Goal: Task Accomplishment & Management: Manage account settings

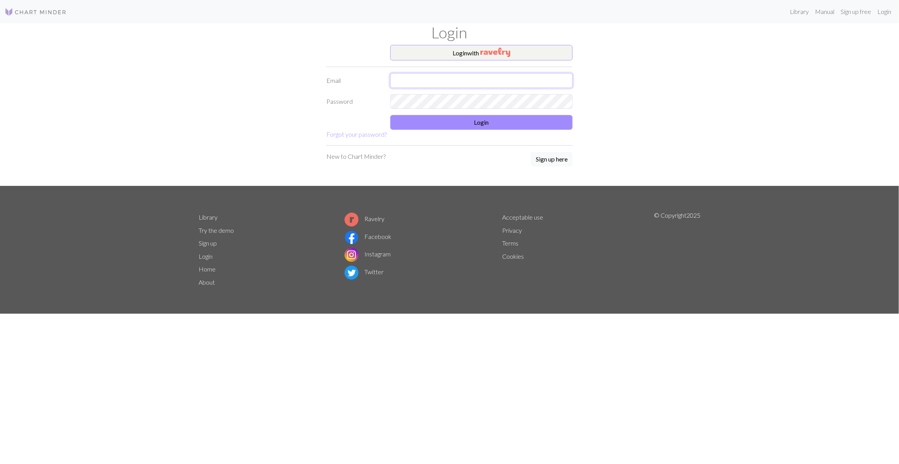
click at [452, 75] on input "text" at bounding box center [481, 80] width 182 height 15
type input "kristin.kartveit31@gmail.com"
click at [389, 106] on div at bounding box center [481, 101] width 192 height 15
click at [434, 117] on button "Login" at bounding box center [481, 122] width 182 height 15
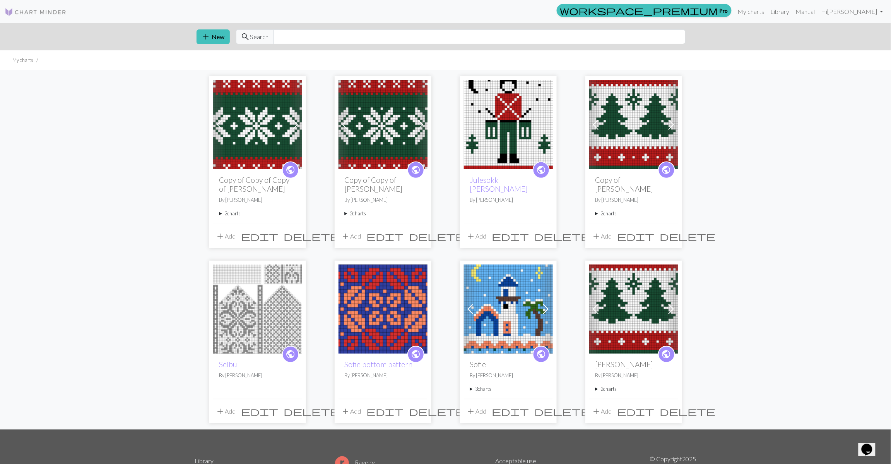
click at [279, 234] on span "edit" at bounding box center [259, 236] width 37 height 11
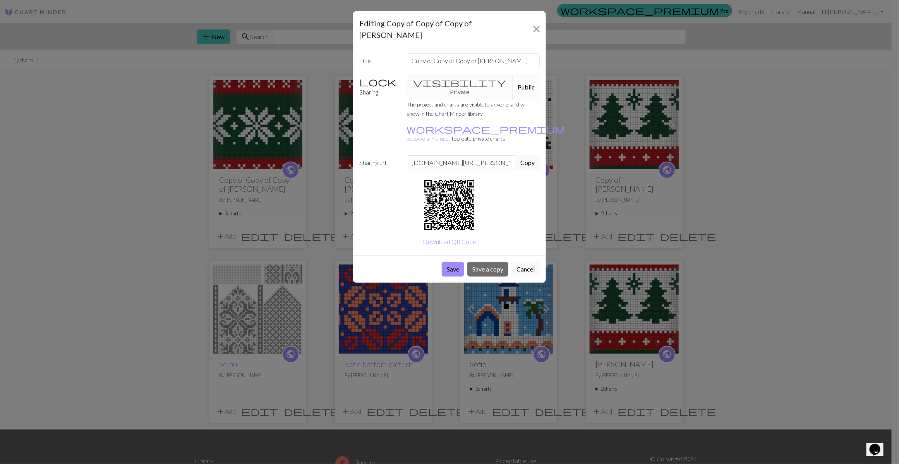
drag, startPoint x: 457, startPoint y: 239, endPoint x: 515, endPoint y: 80, distance: 169.4
click at [494, 112] on form "Editing Copy of Copy of Copy of Julesokk Lara Title Copy of Copy of Copy of Jul…" at bounding box center [449, 146] width 193 height 271
click at [490, 53] on input "Copy of Copy of Copy of Julesokk Lara" at bounding box center [473, 60] width 133 height 15
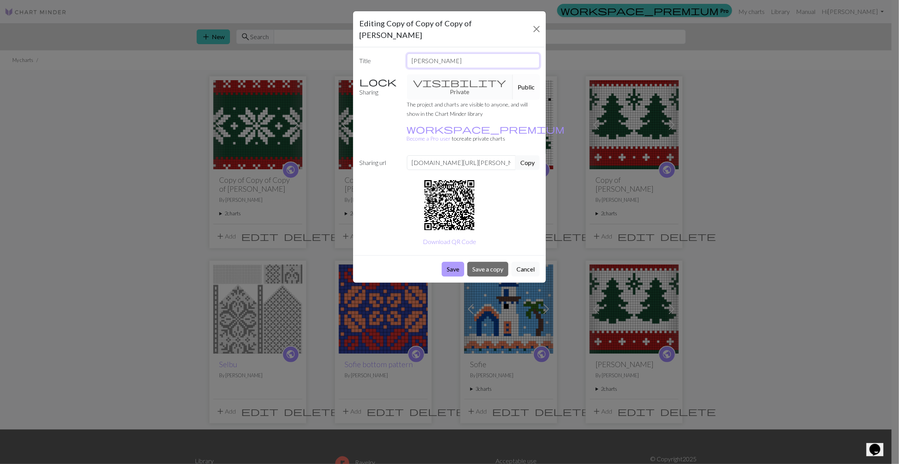
type input "Magnus sokk"
click at [456, 262] on button "Save" at bounding box center [453, 269] width 22 height 15
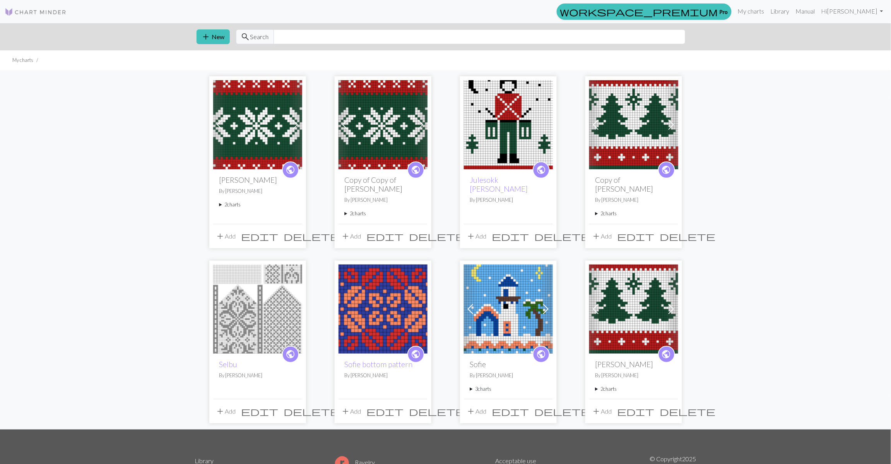
click at [281, 242] on button "edit" at bounding box center [260, 236] width 43 height 15
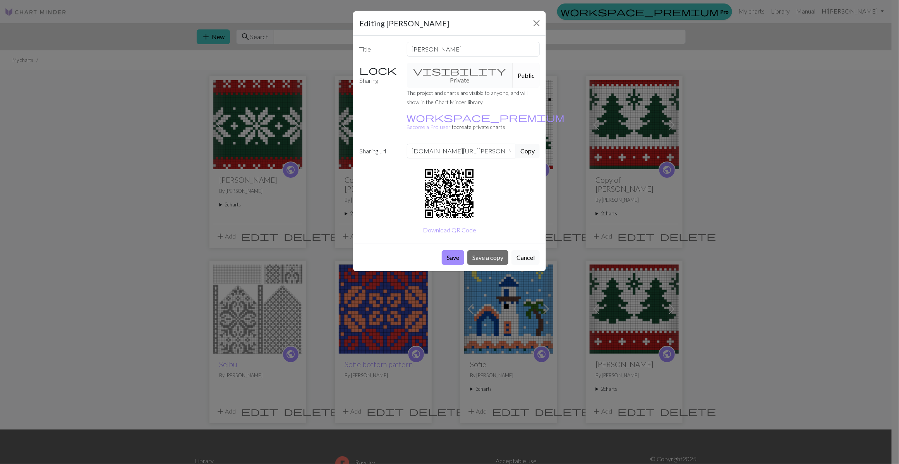
click at [534, 250] on button "Cancel" at bounding box center [525, 257] width 28 height 15
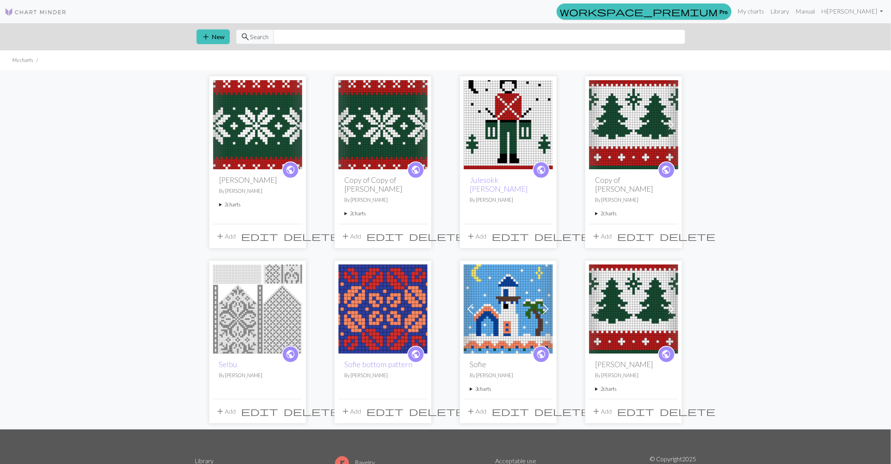
click at [288, 173] on span "public" at bounding box center [291, 170] width 10 height 12
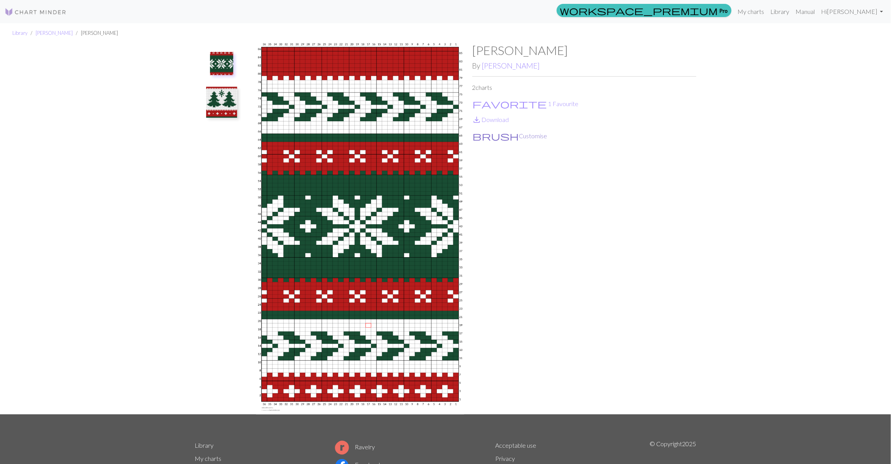
click at [497, 132] on button "brush Customise" at bounding box center [510, 136] width 75 height 10
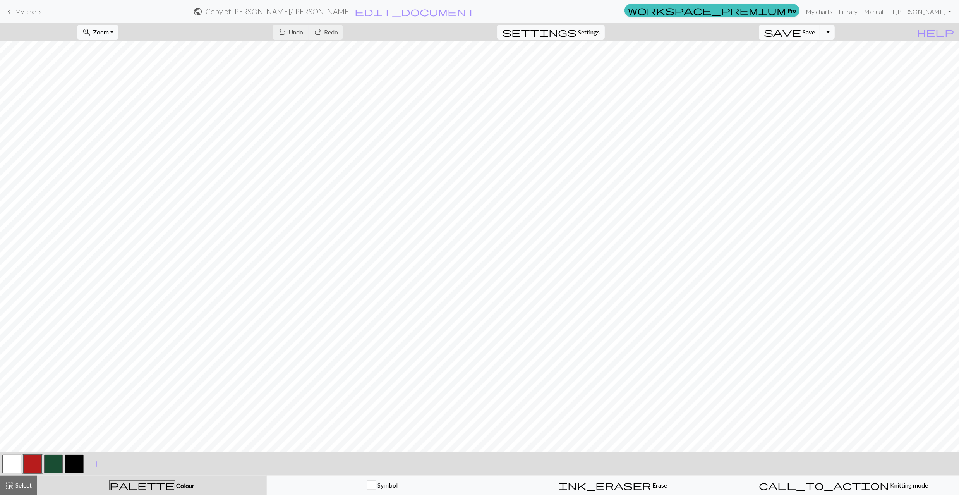
click at [17, 457] on button "button" at bounding box center [11, 463] width 19 height 19
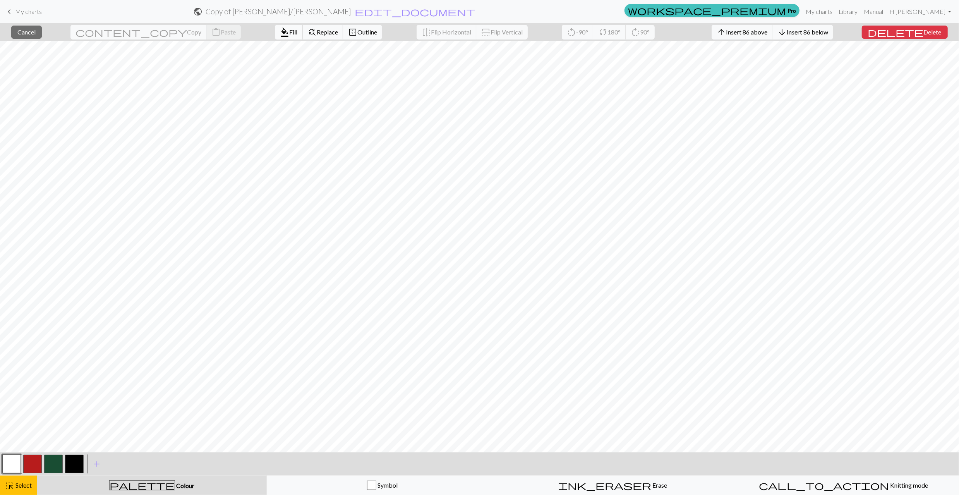
click at [280, 27] on span "format_color_fill" at bounding box center [284, 32] width 9 height 11
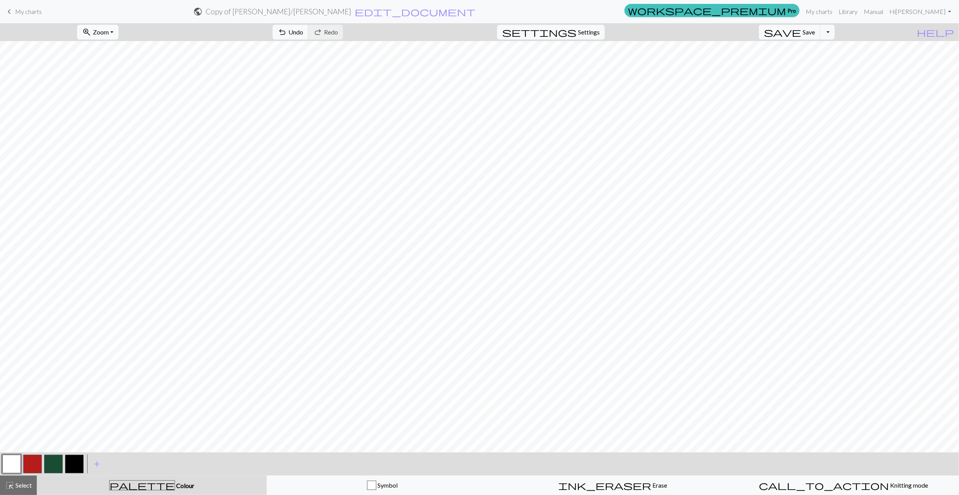
click at [91, 32] on span "zoom_in" at bounding box center [86, 32] width 9 height 11
click at [115, 75] on button "Fit height" at bounding box center [107, 74] width 61 height 12
click at [98, 17] on form "public Copy of Magnus sokk / Julesokk Lara edit_document Edit settings" at bounding box center [334, 11] width 573 height 15
click at [91, 31] on span "zoom_in" at bounding box center [86, 32] width 9 height 11
click at [118, 56] on button "Fit width" at bounding box center [107, 62] width 61 height 12
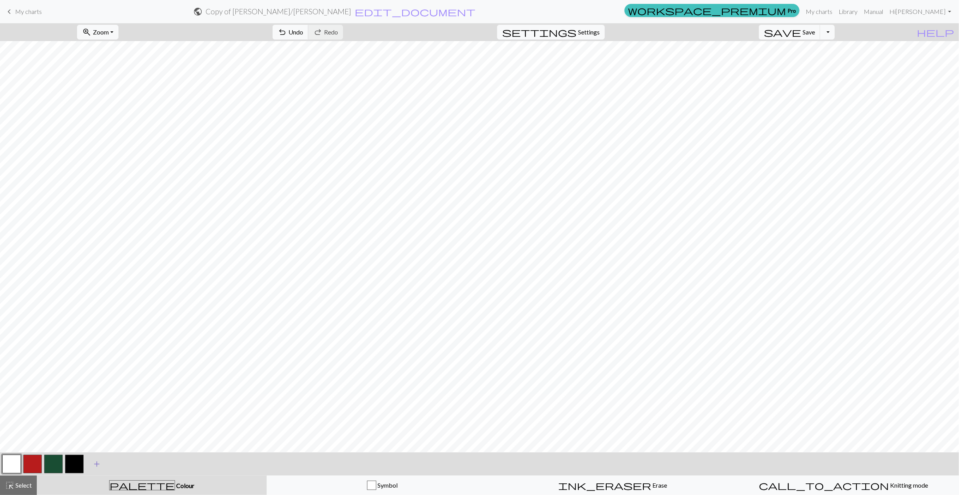
click at [92, 463] on span "add" at bounding box center [96, 463] width 9 height 11
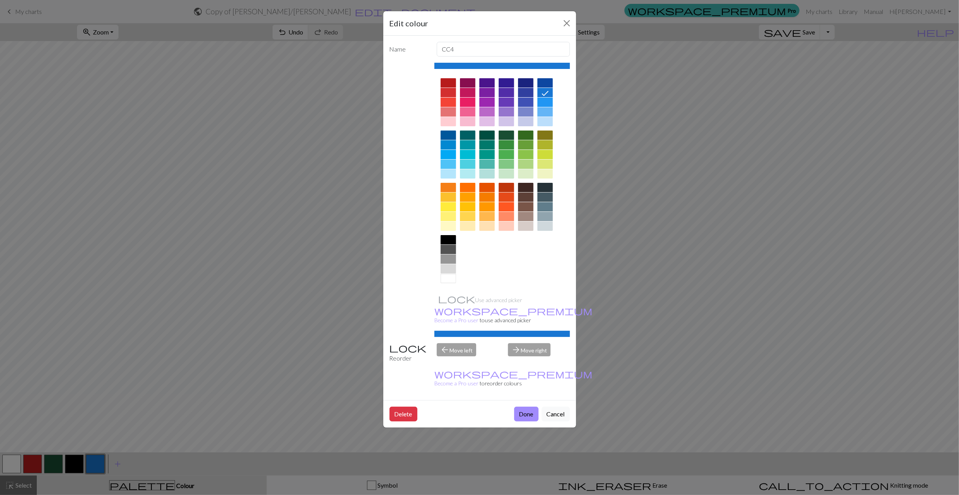
click at [525, 82] on div at bounding box center [525, 82] width 15 height 9
click at [522, 406] on button "Done" at bounding box center [526, 413] width 24 height 15
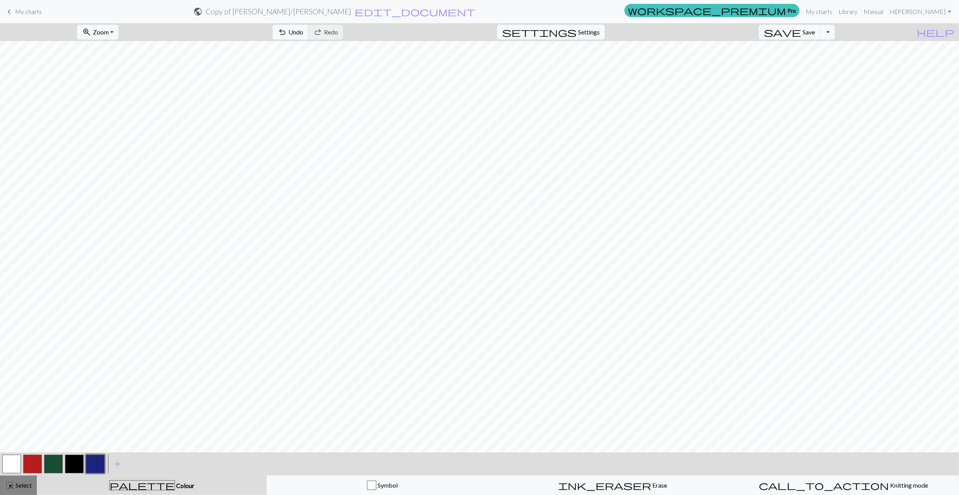
click at [31, 463] on button "highlight_alt Select Select" at bounding box center [18, 484] width 37 height 19
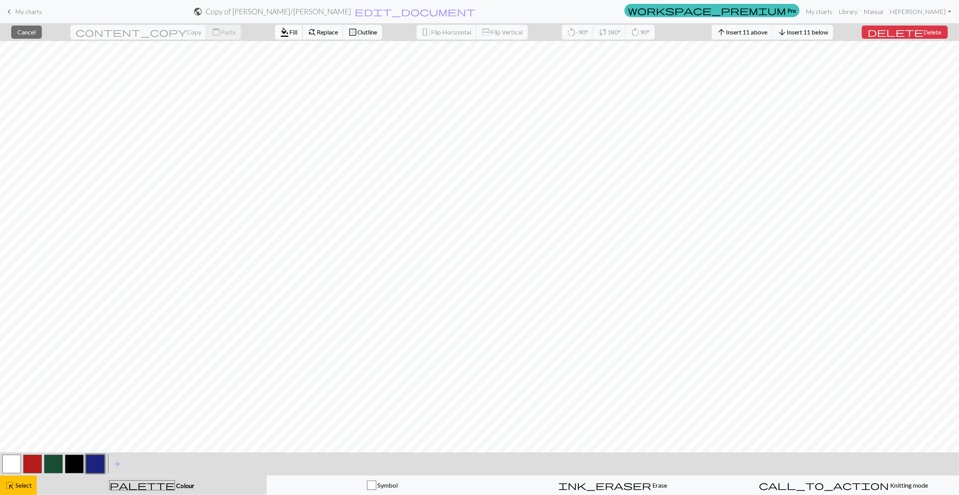
click at [289, 32] on span "Fill" at bounding box center [293, 31] width 8 height 7
click at [769, 34] on span "Insert 1 above" at bounding box center [750, 31] width 38 height 7
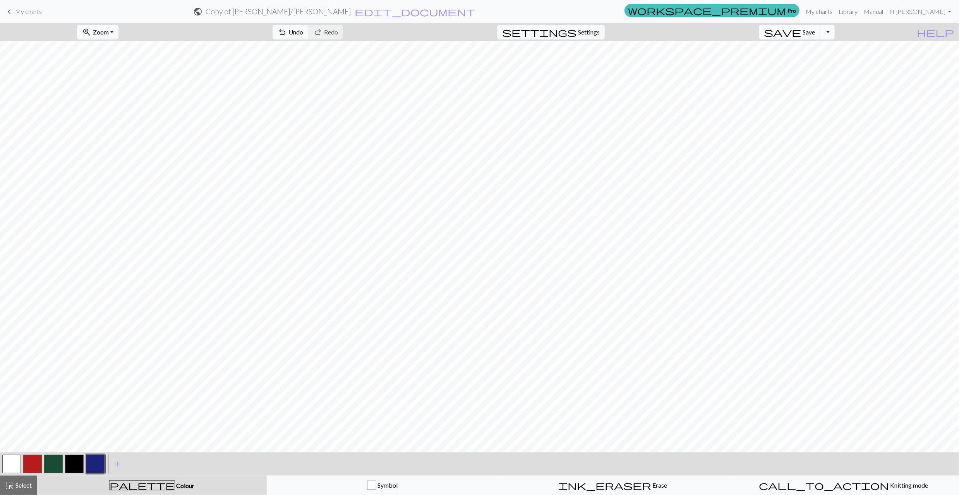
click at [772, 34] on div "zoom_in Zoom Zoom Fit all Fit width Fit height 50% 100% 150% 200% undo Undo Und…" at bounding box center [455, 32] width 911 height 18
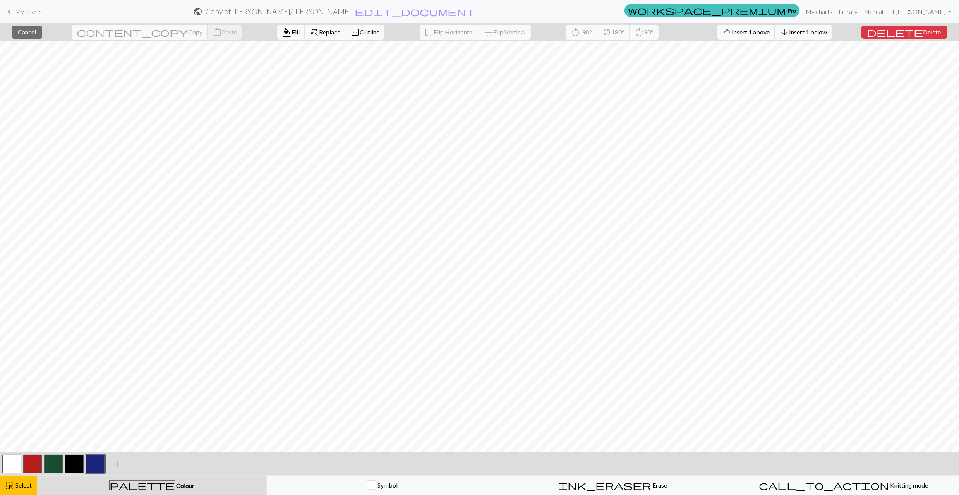
click at [731, 32] on span "arrow_upward" at bounding box center [726, 32] width 9 height 11
click at [768, 36] on span "Insert 1 above" at bounding box center [750, 31] width 38 height 7
click at [769, 31] on span "Insert 1 above" at bounding box center [750, 31] width 38 height 7
click at [769, 30] on span "Insert 1 above" at bounding box center [750, 31] width 38 height 7
click at [767, 30] on span "Insert 1 above" at bounding box center [750, 31] width 38 height 7
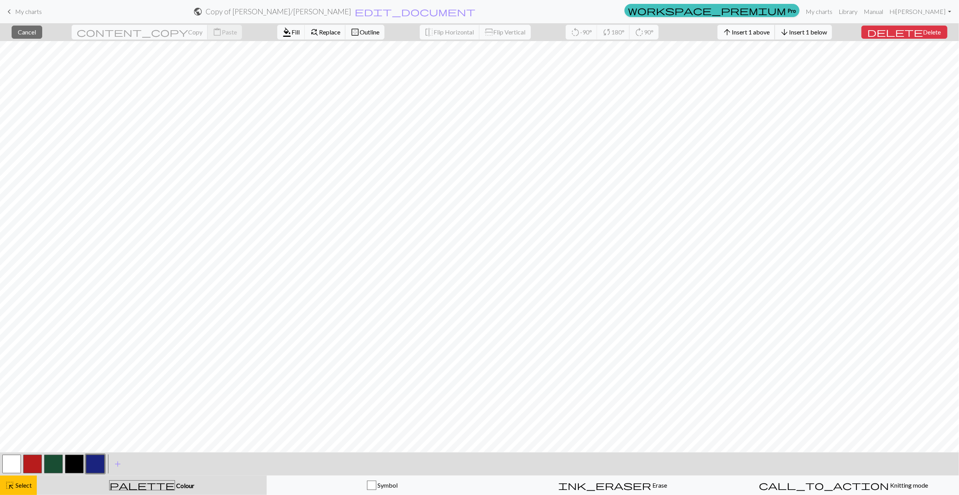
click at [769, 28] on span "Insert 1 above" at bounding box center [750, 31] width 38 height 7
click at [769, 35] on span "Insert 1 above" at bounding box center [750, 31] width 38 height 7
click at [768, 38] on button "arrow_upward Insert 1 above" at bounding box center [746, 32] width 58 height 15
click at [775, 39] on button "arrow_upward Insert 1 above" at bounding box center [746, 32] width 58 height 15
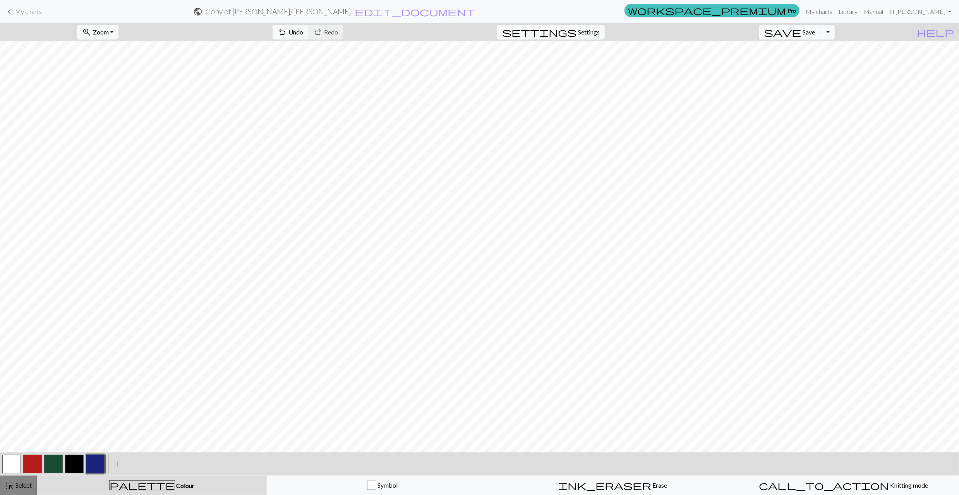
drag, startPoint x: 13, startPoint y: 490, endPoint x: 15, endPoint y: 468, distance: 21.8
click at [12, 463] on span "highlight_alt" at bounding box center [9, 484] width 9 height 11
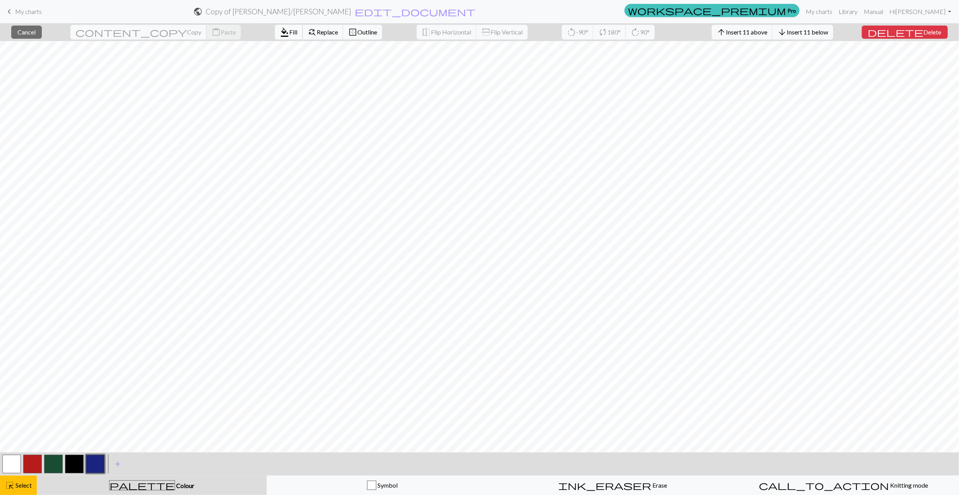
click at [275, 25] on button "format_color_fill Fill" at bounding box center [289, 32] width 28 height 15
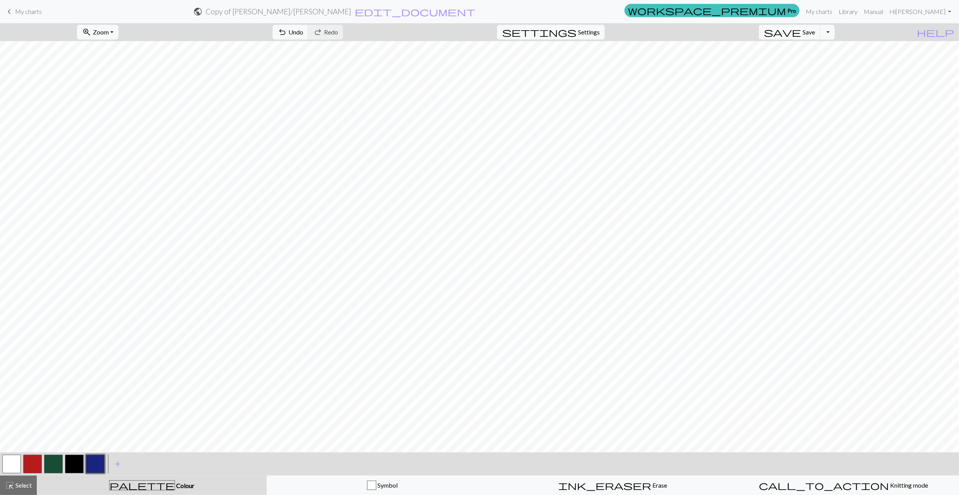
scroll to position [51, 0]
click at [118, 25] on button "zoom_in Zoom Zoom" at bounding box center [97, 32] width 41 height 15
click at [114, 104] on button "100%" at bounding box center [107, 105] width 61 height 12
click at [119, 458] on span "add" at bounding box center [117, 463] width 9 height 11
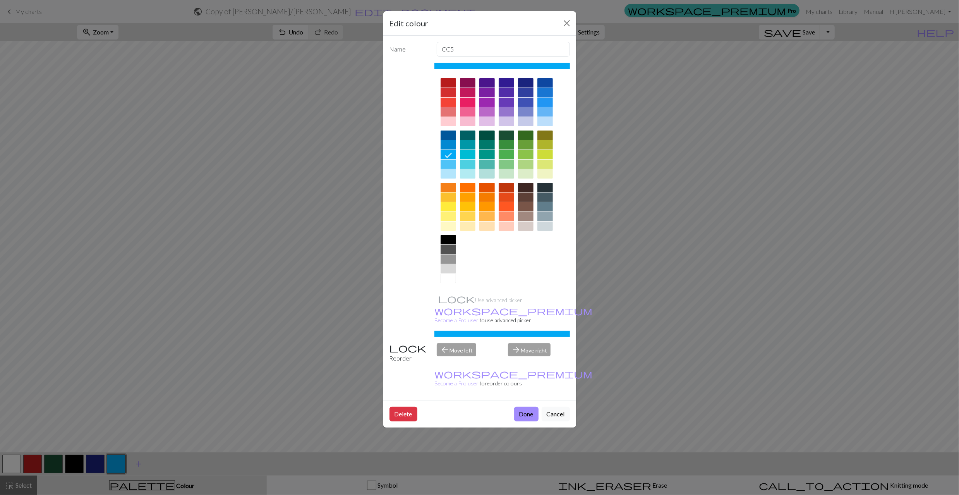
click at [539, 98] on div at bounding box center [544, 104] width 15 height 52
click at [541, 93] on div at bounding box center [544, 92] width 15 height 9
click at [531, 406] on button "Done" at bounding box center [526, 413] width 24 height 15
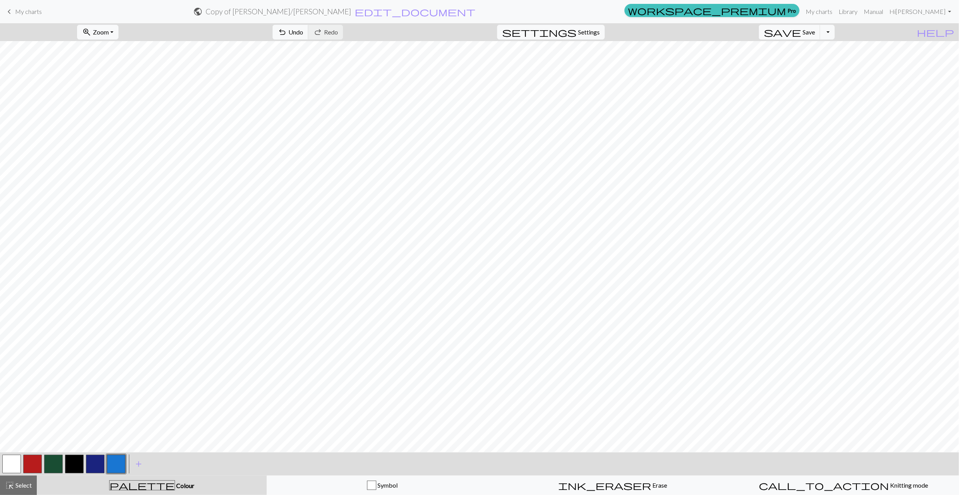
click at [98, 462] on button "button" at bounding box center [95, 463] width 19 height 19
click at [115, 463] on button "button" at bounding box center [116, 463] width 19 height 19
click at [94, 458] on button "button" at bounding box center [95, 463] width 19 height 19
click at [102, 463] on button "button" at bounding box center [95, 463] width 19 height 19
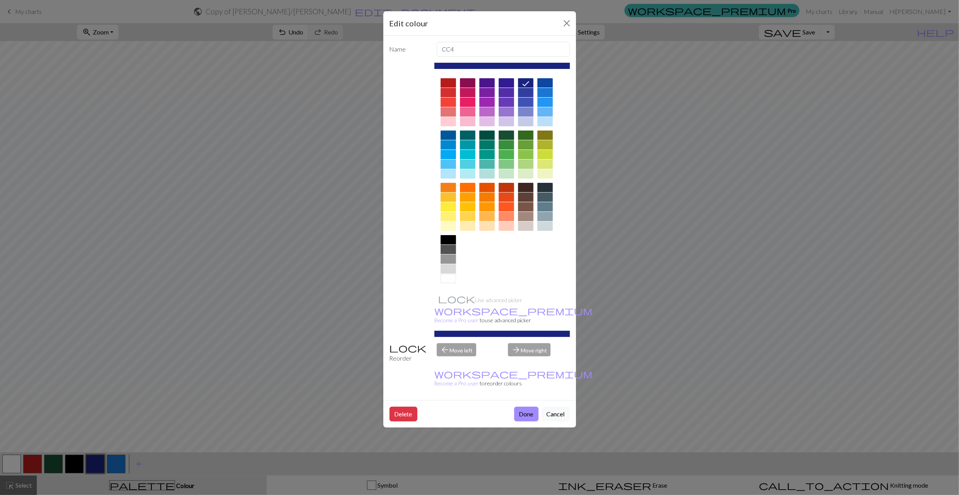
click at [113, 463] on div "Edit colour Name CC4 Use advanced picker workspace_premium Become a Pro user to…" at bounding box center [479, 247] width 959 height 495
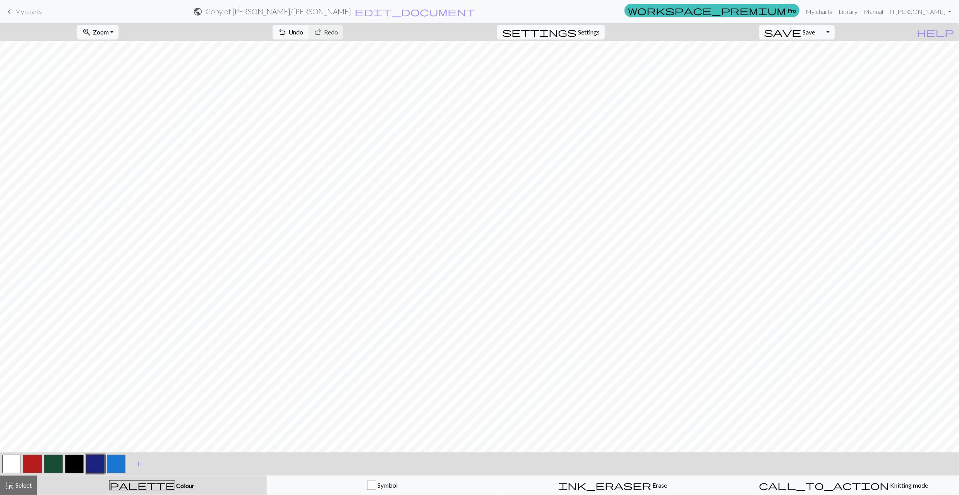
click at [120, 461] on button "button" at bounding box center [116, 463] width 19 height 19
click at [87, 463] on button "button" at bounding box center [95, 463] width 19 height 19
drag, startPoint x: 121, startPoint y: 461, endPoint x: 124, endPoint y: 457, distance: 4.7
click at [121, 461] on button "button" at bounding box center [116, 463] width 19 height 19
click at [98, 461] on button "button" at bounding box center [95, 463] width 19 height 19
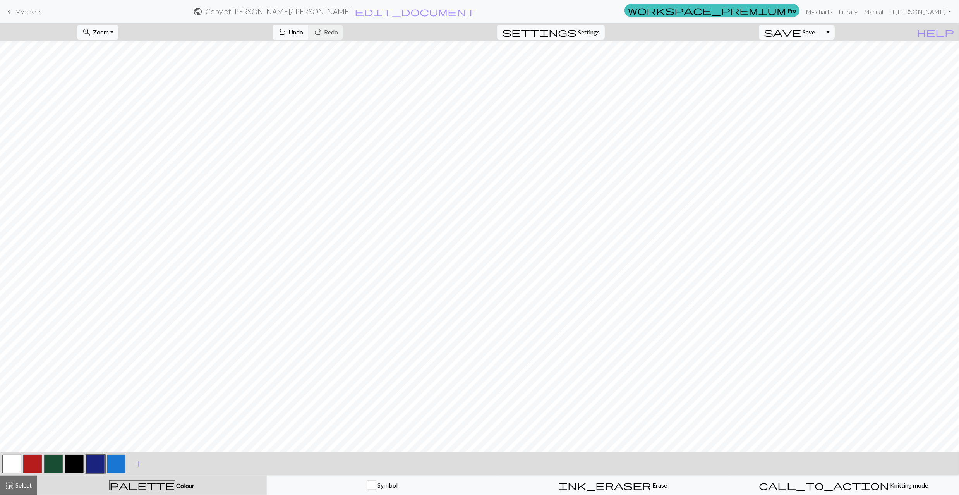
click at [123, 463] on button "button" at bounding box center [116, 463] width 19 height 19
click at [96, 459] on button "button" at bounding box center [95, 463] width 19 height 19
drag, startPoint x: 118, startPoint y: 460, endPoint x: 132, endPoint y: 448, distance: 18.1
click at [118, 460] on button "button" at bounding box center [116, 463] width 19 height 19
click at [15, 463] on span "Select" at bounding box center [22, 484] width 17 height 7
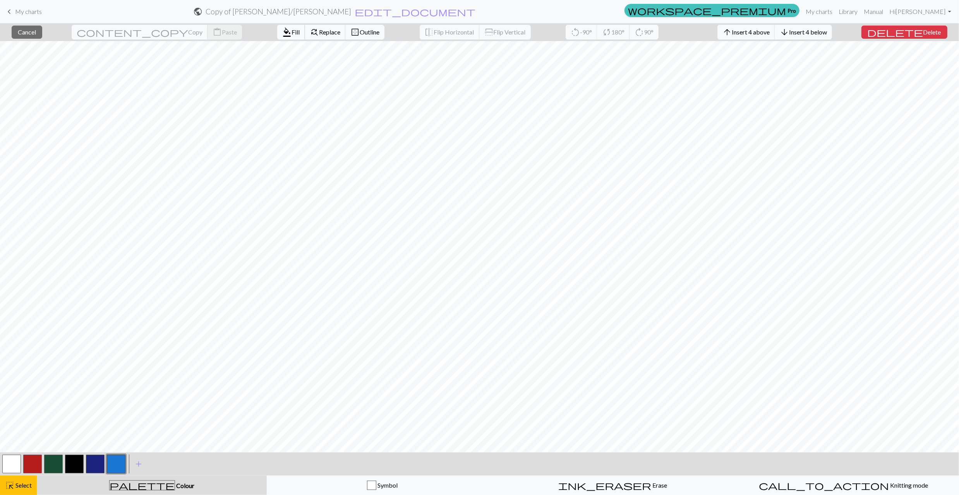
click at [282, 31] on span "format_color_fill" at bounding box center [286, 32] width 9 height 11
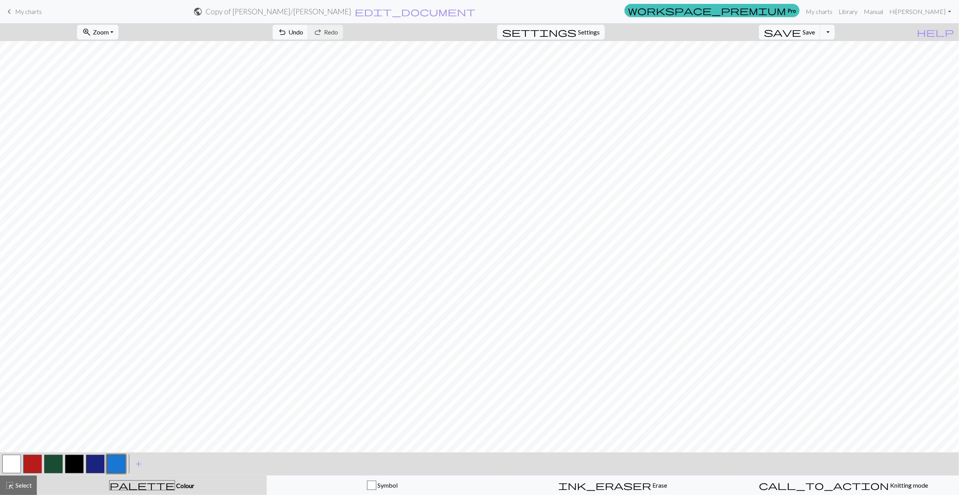
click at [120, 463] on button "button" at bounding box center [116, 463] width 19 height 19
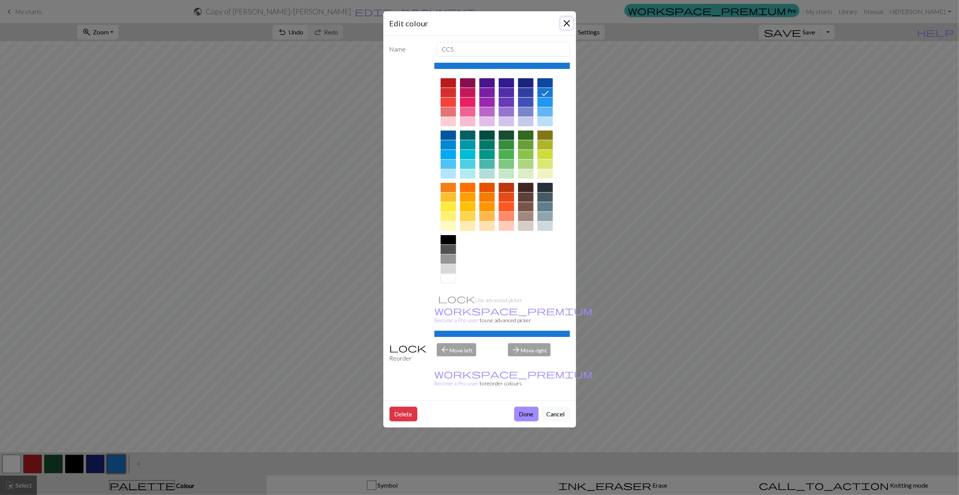
click at [561, 22] on button "Close" at bounding box center [566, 23] width 12 height 12
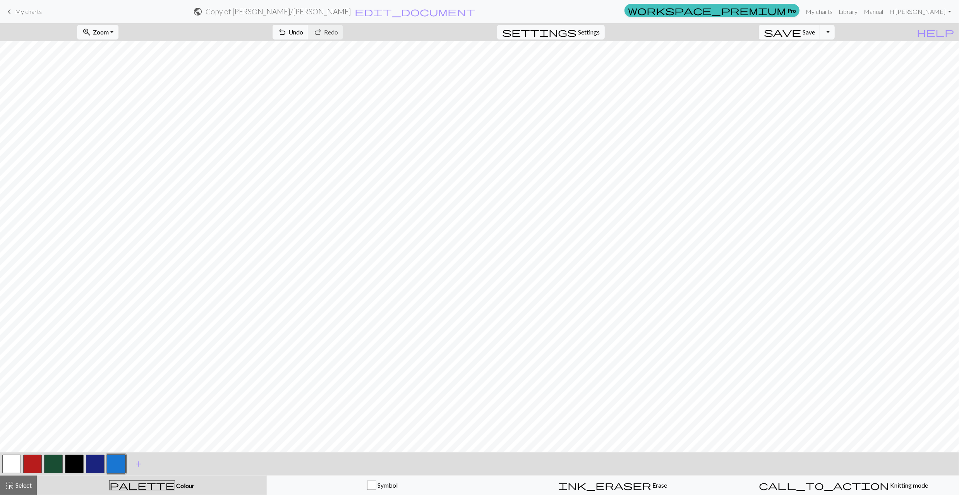
click at [9, 463] on button "button" at bounding box center [11, 463] width 19 height 19
drag, startPoint x: 113, startPoint y: 467, endPoint x: 120, endPoint y: 457, distance: 11.2
click at [114, 463] on button "button" at bounding box center [116, 463] width 19 height 19
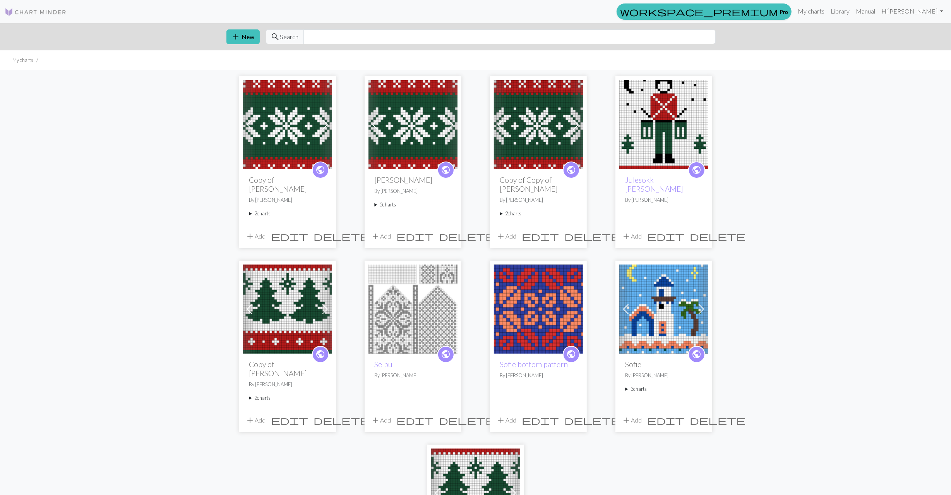
click at [443, 172] on span "public" at bounding box center [446, 170] width 10 height 12
click at [696, 354] on span "public" at bounding box center [697, 354] width 10 height 12
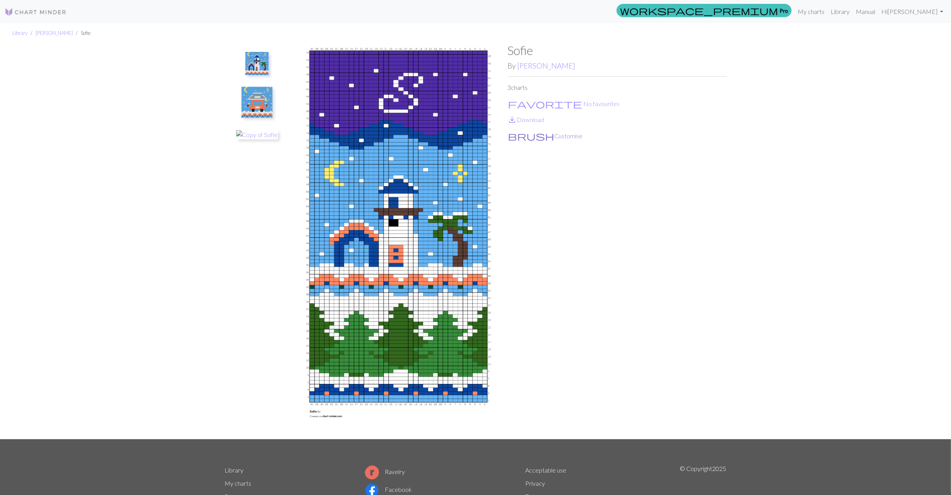
click at [527, 138] on button "brush Customise" at bounding box center [545, 136] width 75 height 10
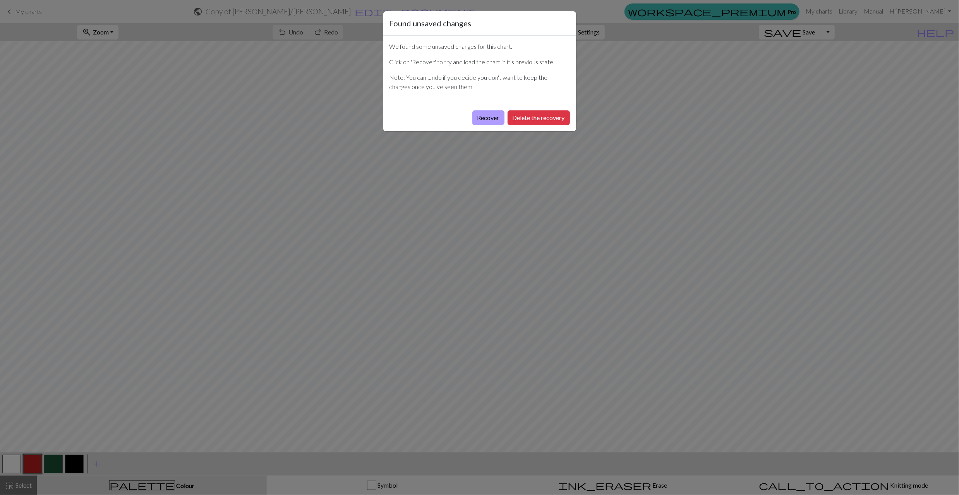
click at [478, 117] on button "Recover" at bounding box center [488, 117] width 32 height 15
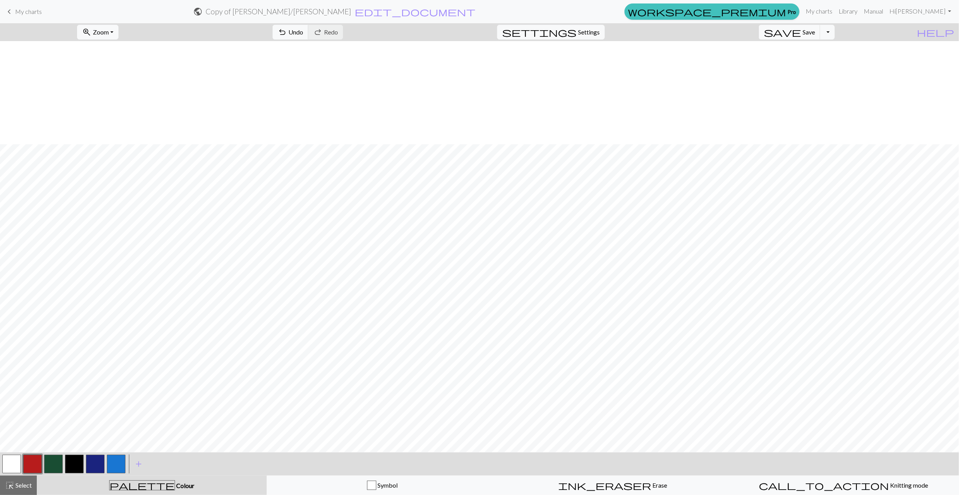
scroll to position [103, 0]
click at [116, 469] on button "button" at bounding box center [116, 463] width 19 height 19
click at [801, 34] on span "save" at bounding box center [782, 32] width 37 height 11
